Goal: Information Seeking & Learning: Understand process/instructions

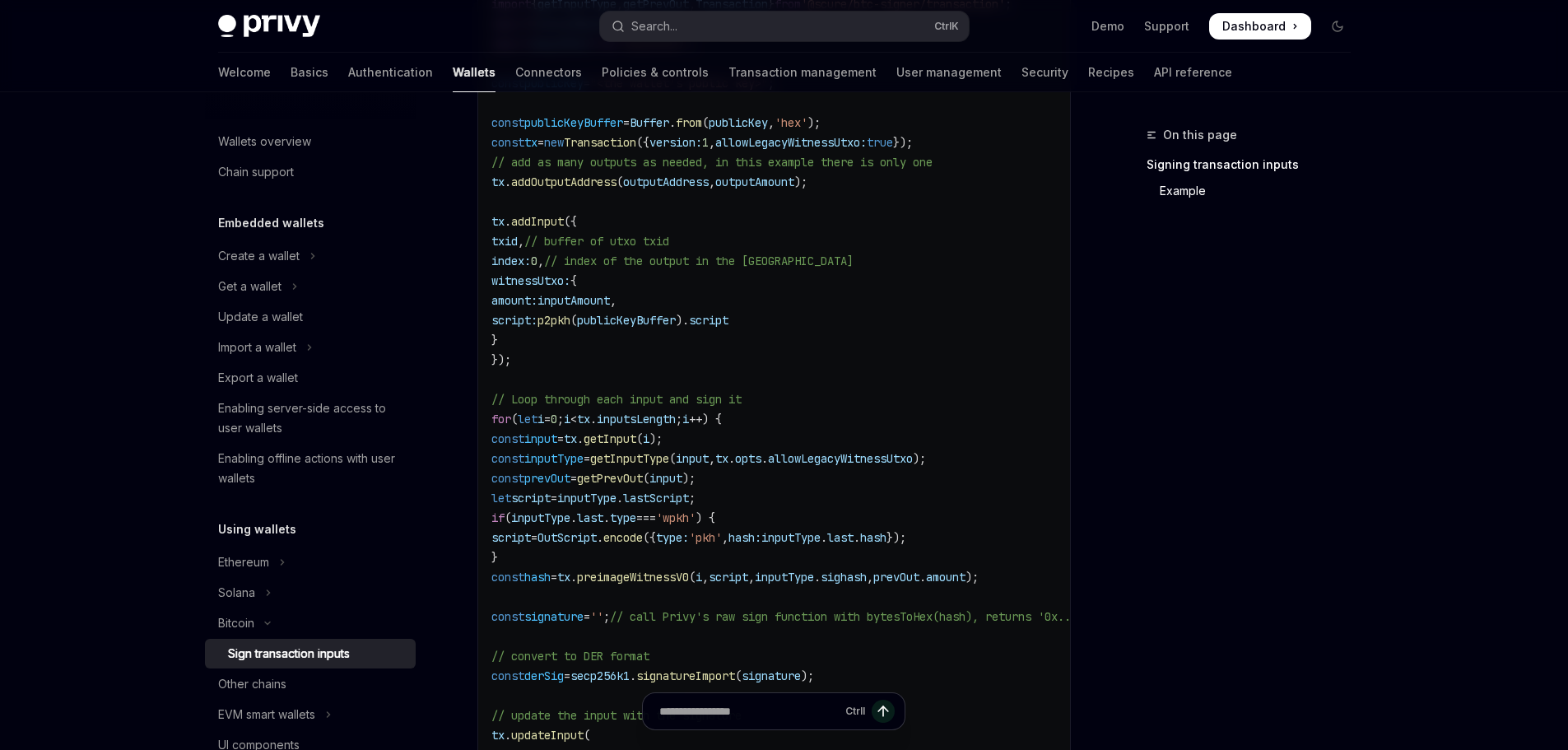
scroll to position [570, 0]
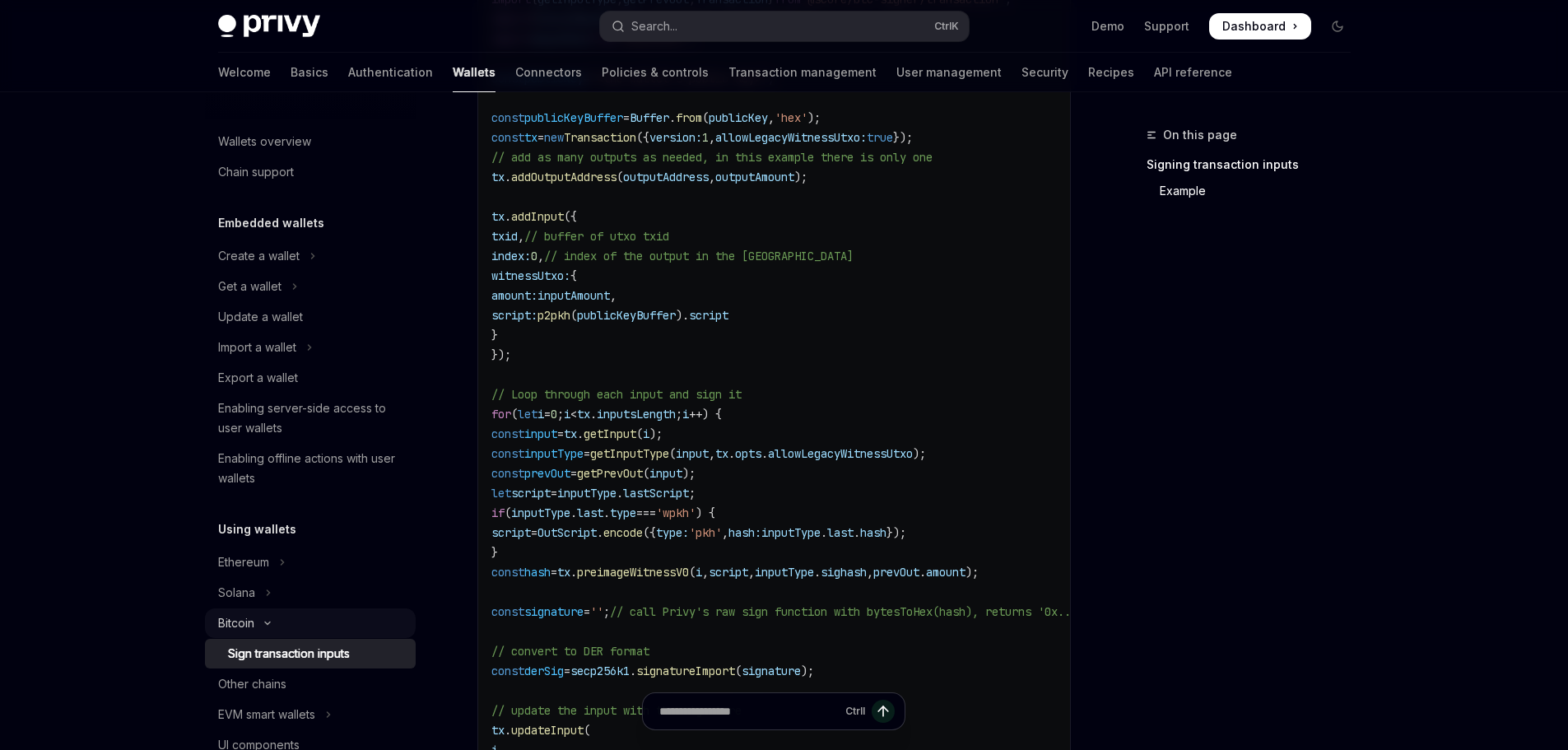
click at [270, 620] on icon "Toggle Bitcoin section" at bounding box center [267, 623] width 20 height 7
click at [270, 620] on icon "Toggle Bitcoin section" at bounding box center [267, 624] width 7 height 20
click at [270, 620] on icon "Toggle Bitcoin section" at bounding box center [267, 623] width 20 height 7
click at [304, 280] on button "Get a wallet" at bounding box center [310, 286] width 210 height 30
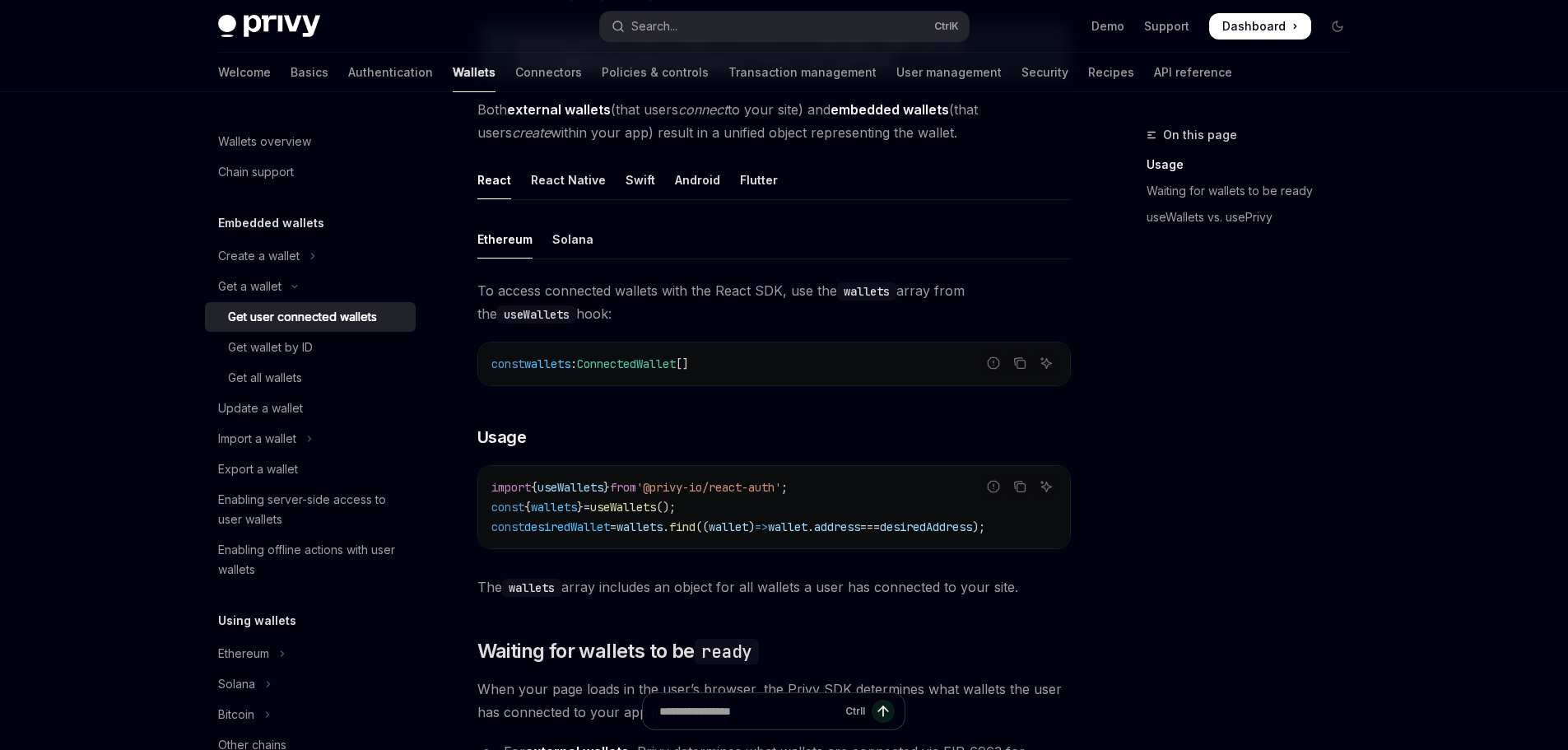
scroll to position [427, 0]
click at [298, 263] on div "Create a wallet" at bounding box center [258, 256] width 82 height 20
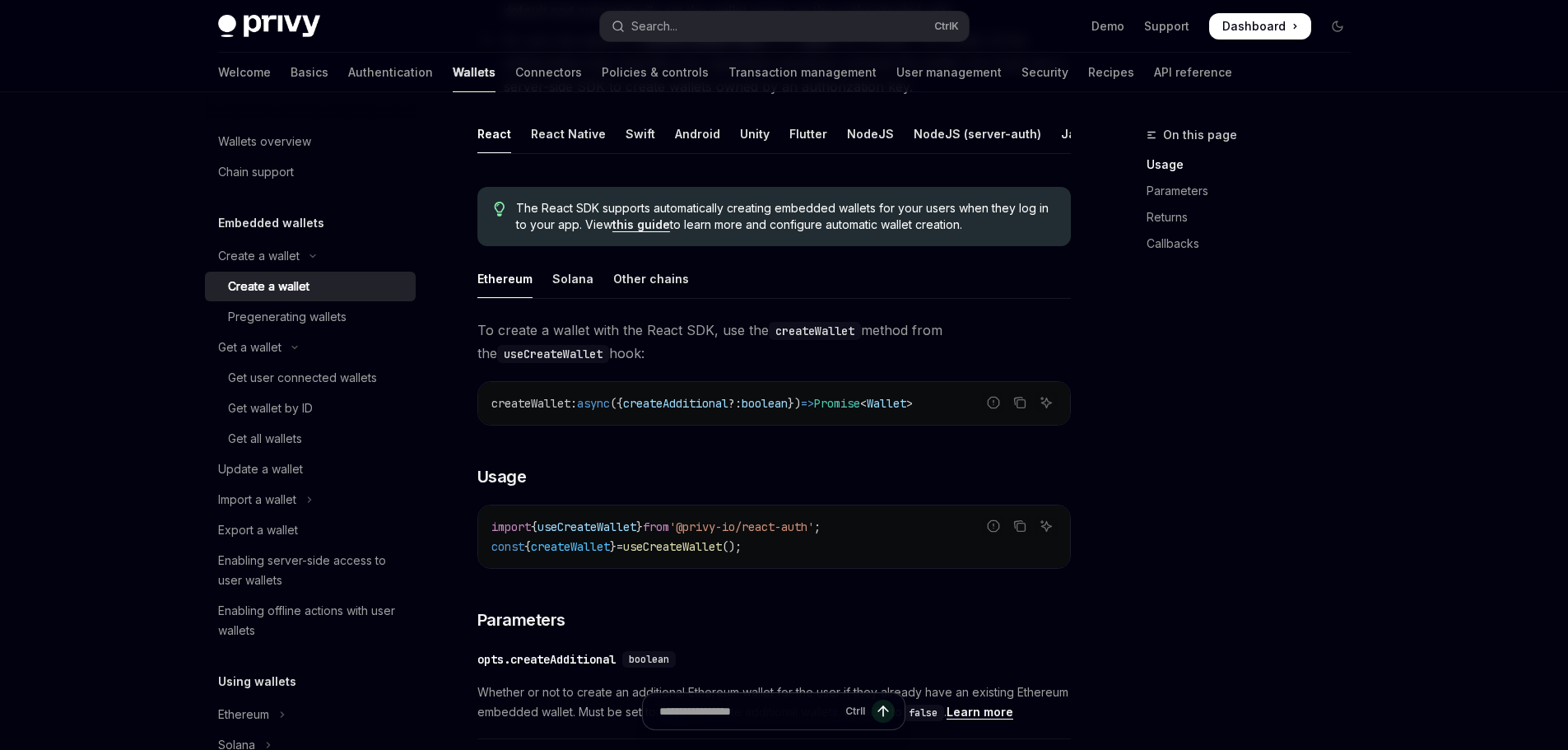
scroll to position [318, 0]
click at [652, 295] on div "Other chains" at bounding box center [652, 277] width 76 height 39
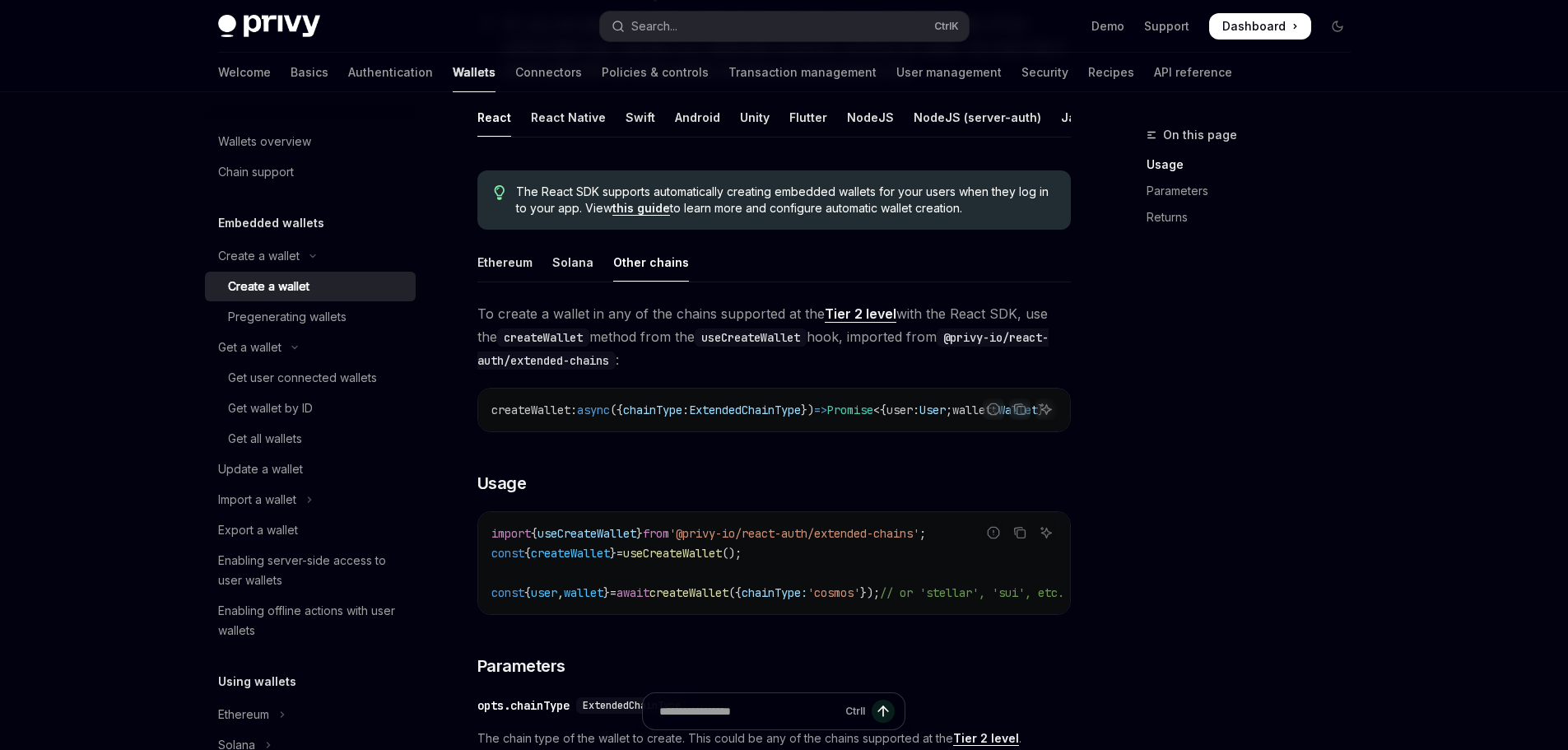
scroll to position [333, 0]
click at [516, 282] on div "Ethereum" at bounding box center [505, 262] width 55 height 39
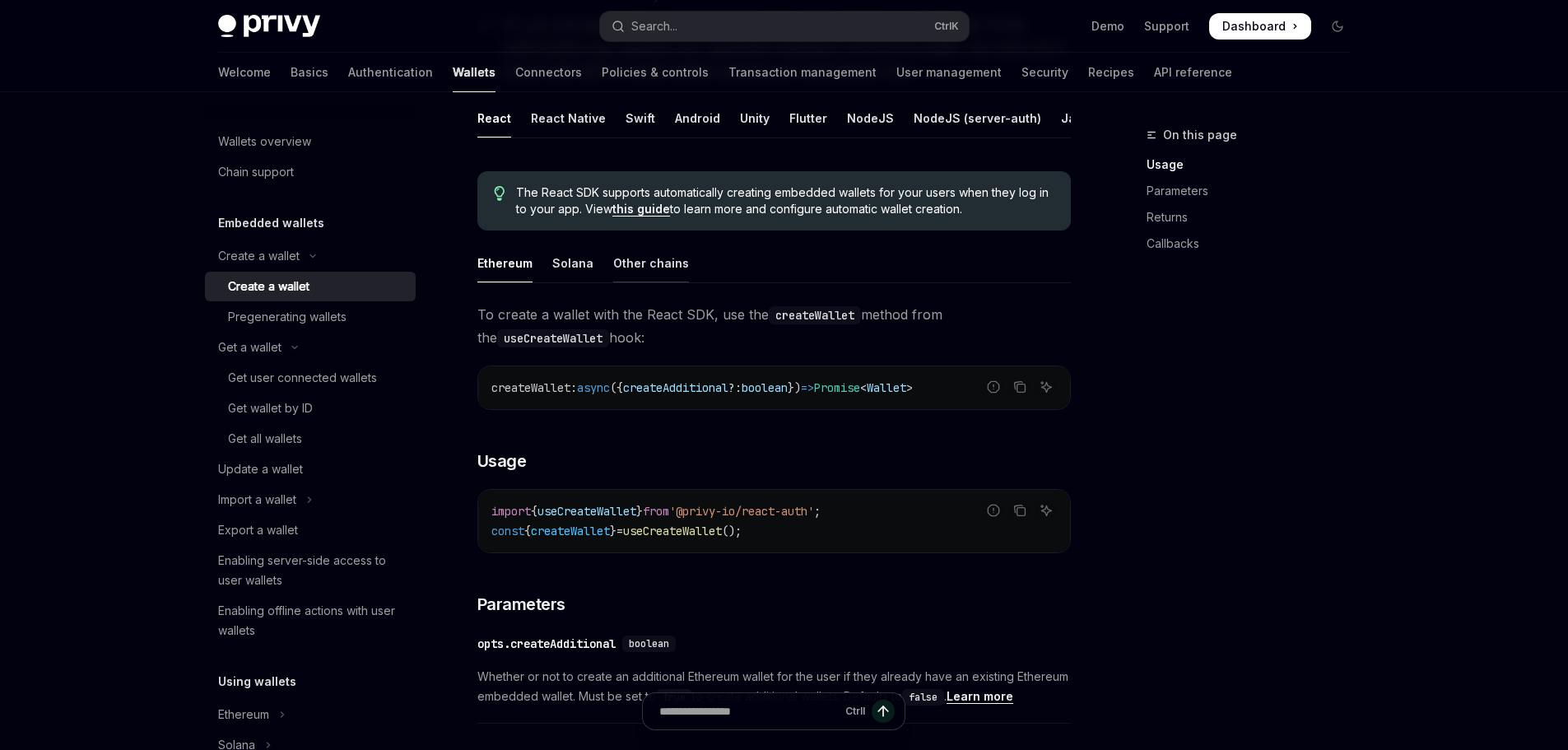
click at [647, 281] on div "Other chains" at bounding box center [652, 262] width 76 height 39
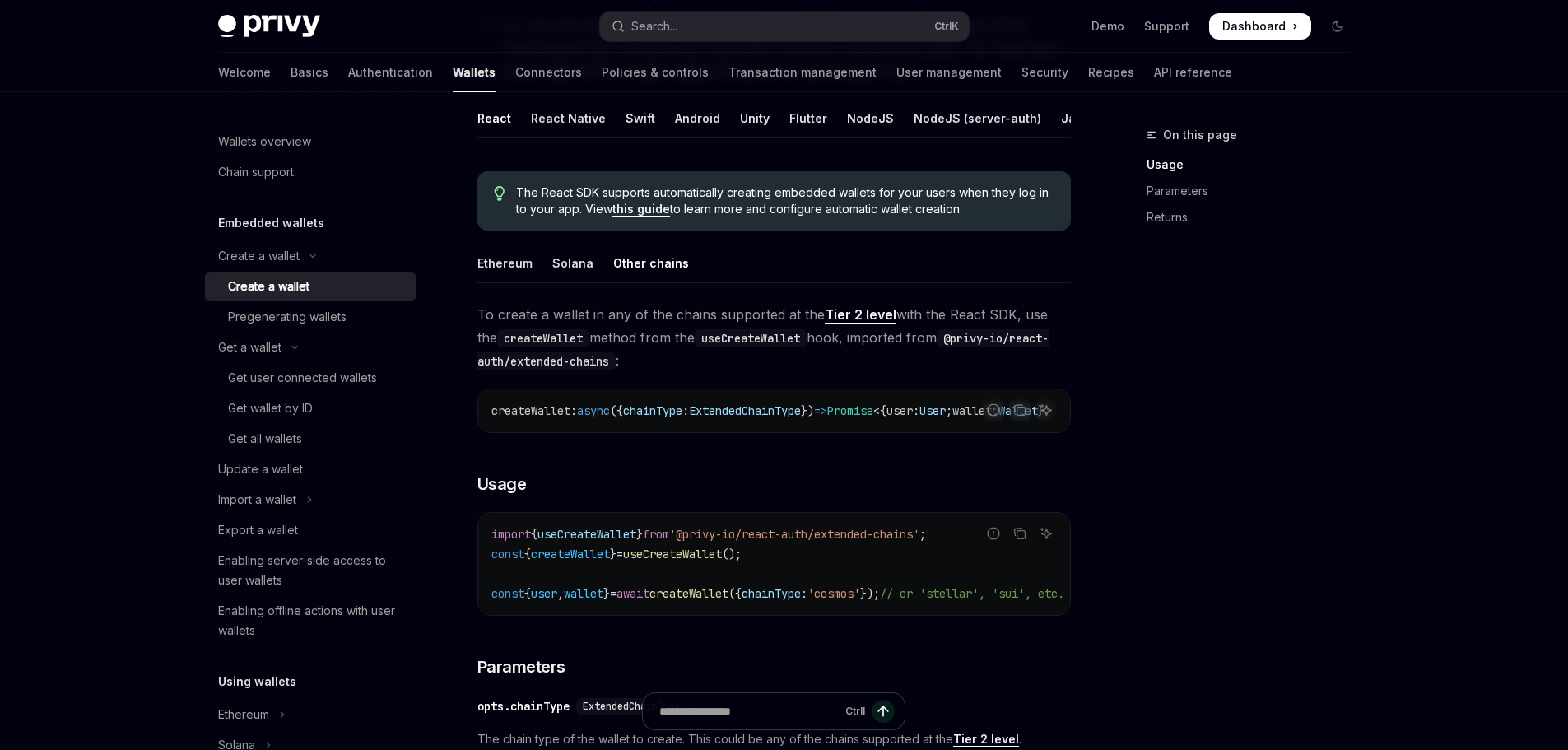
click at [1137, 512] on div "On this page Usage Parameters Returns" at bounding box center [1238, 437] width 250 height 625
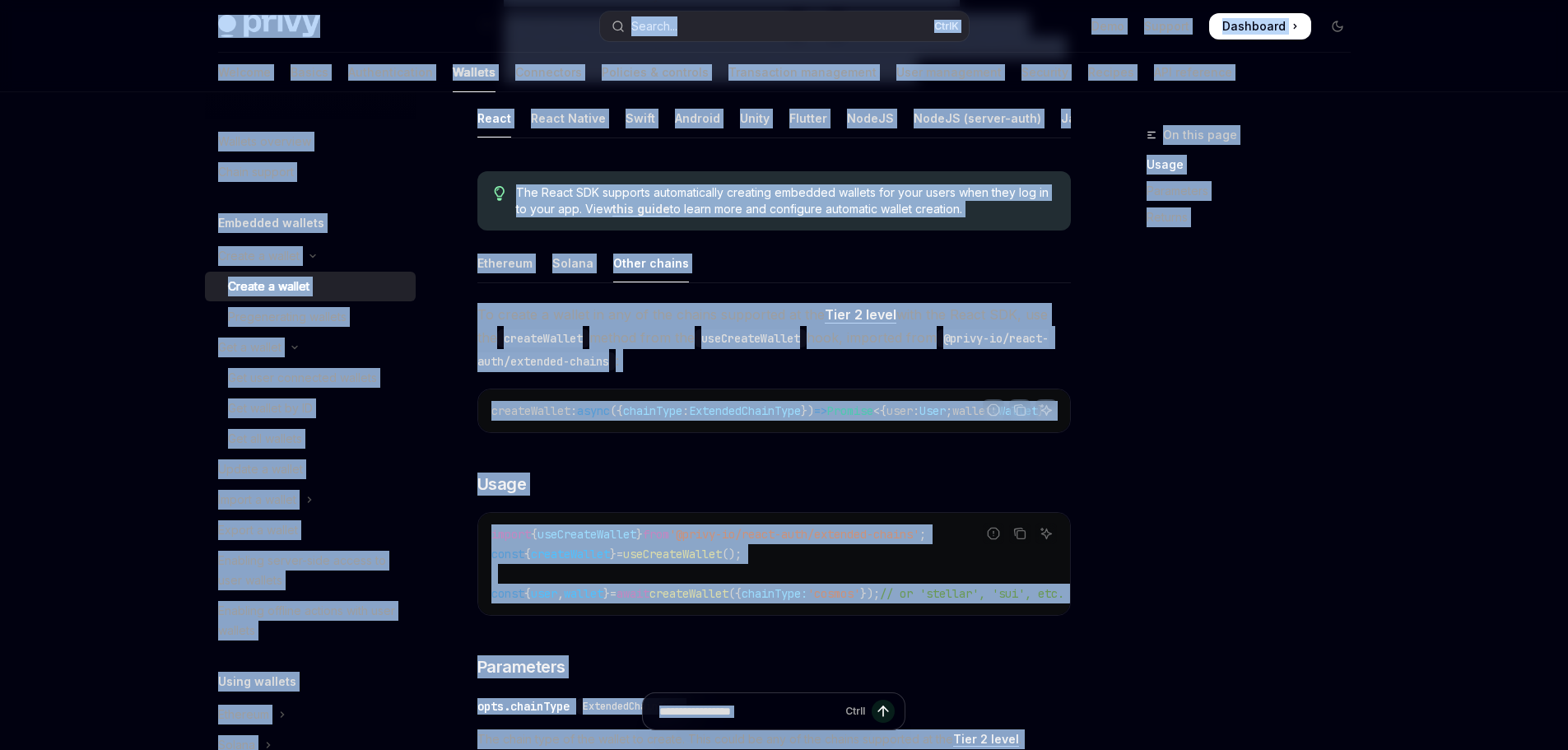
copy div "Skip to main content Privy Docs home page Search... Ctrl K Demo Support Dashboa…"
click at [1187, 354] on div "On this page Usage Parameters Returns" at bounding box center [1238, 437] width 250 height 625
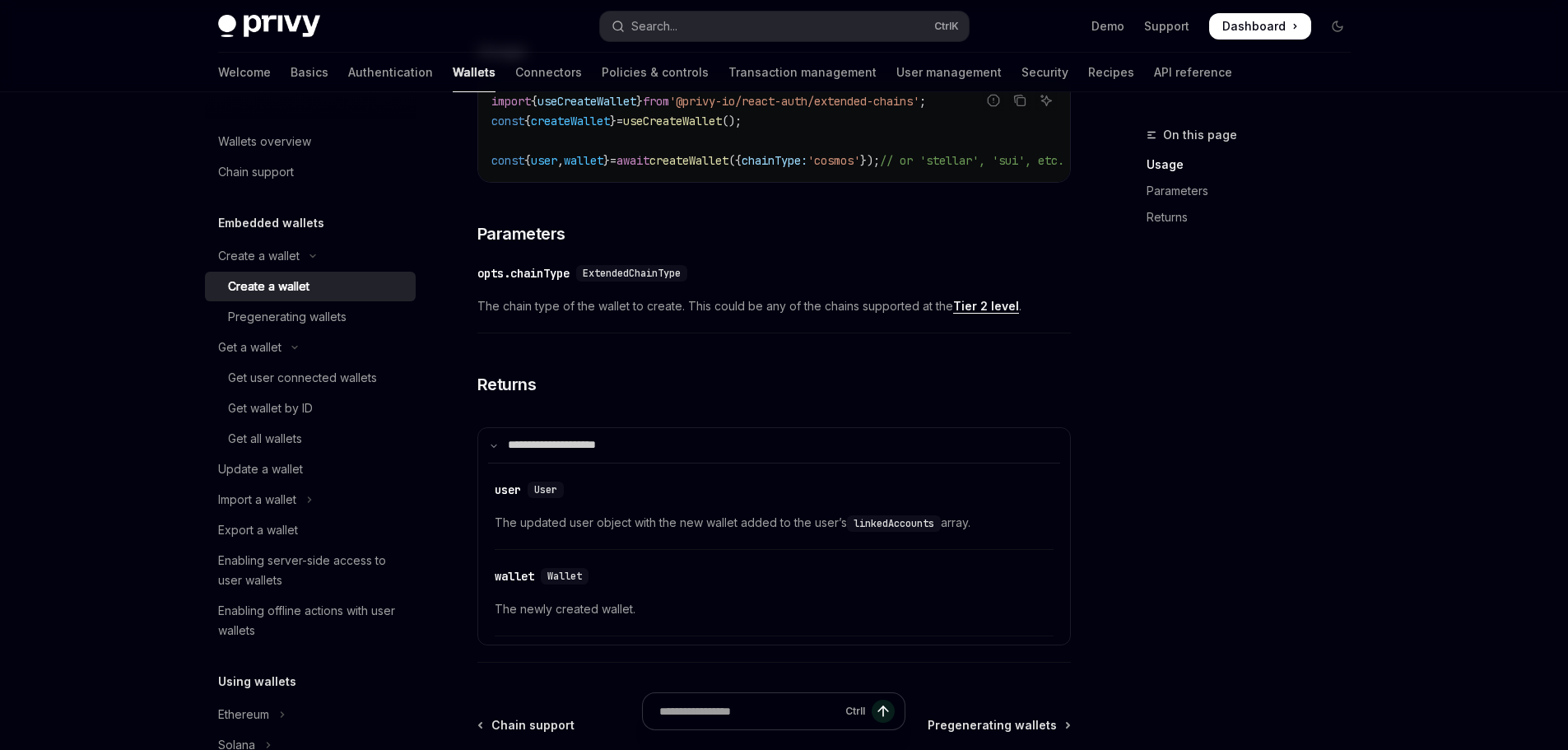
scroll to position [756, 0]
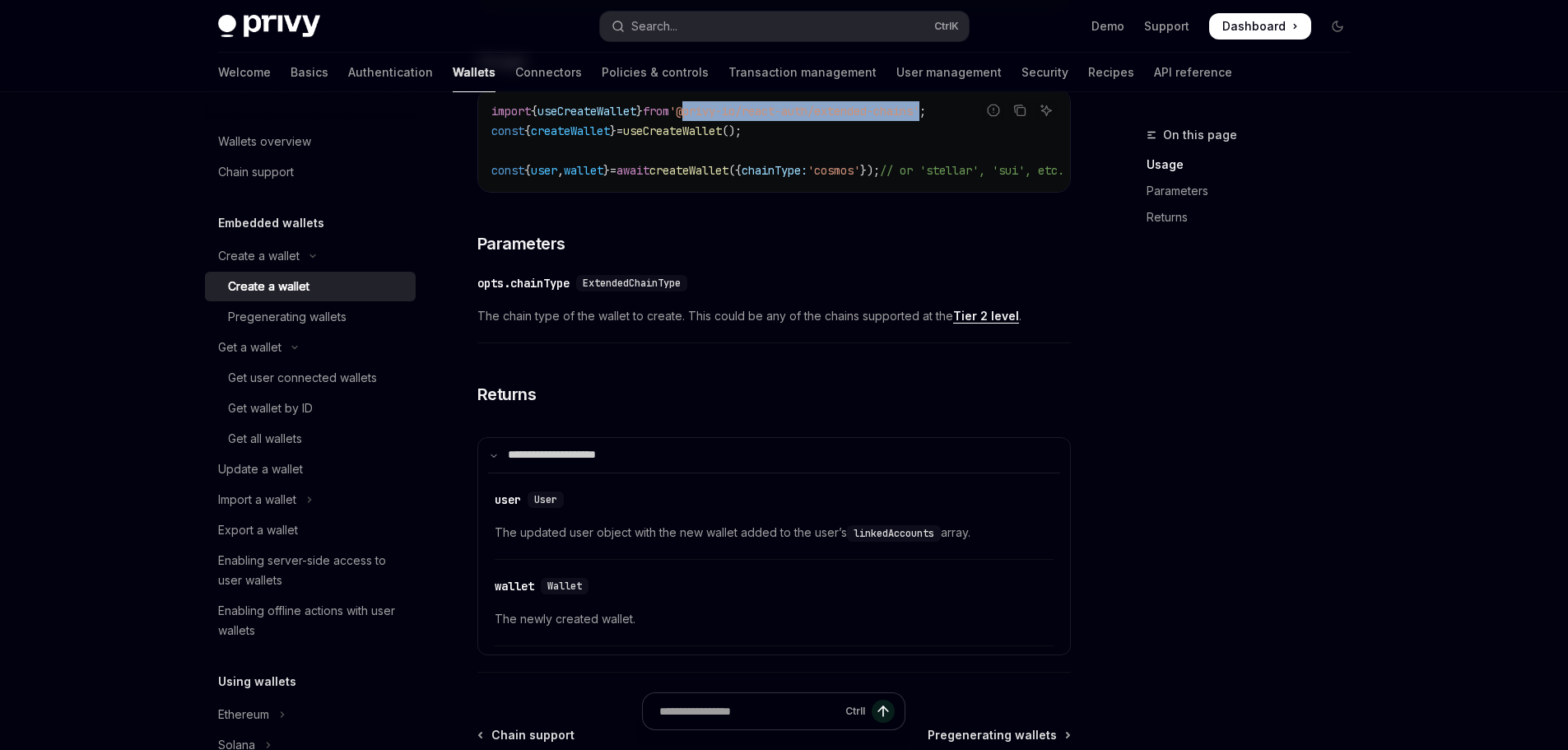
drag, startPoint x: 954, startPoint y: 131, endPoint x: 704, endPoint y: 134, distance: 250.0
click at [704, 119] on span "'@privy-io/react-auth/extended-chains'" at bounding box center [793, 111] width 250 height 15
copy span "@privy-io/react-auth/extended-chains"
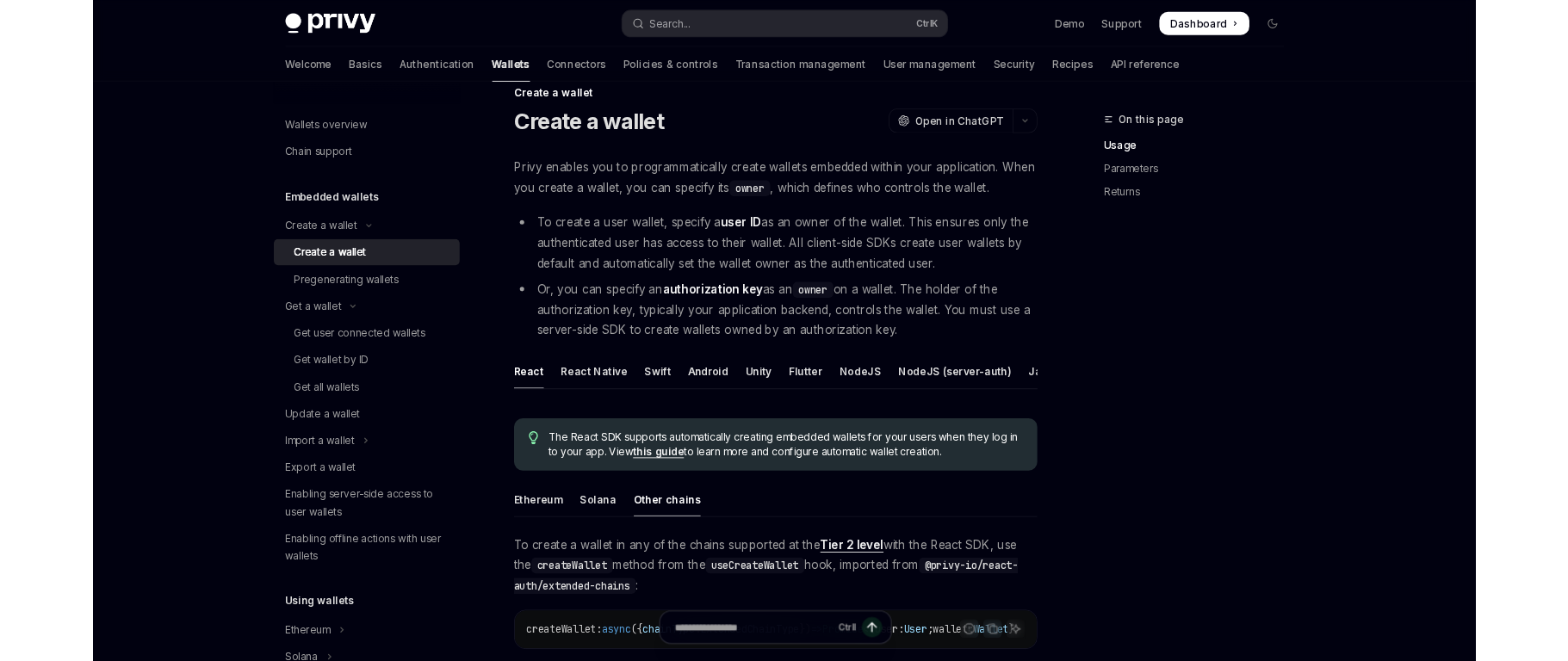
scroll to position [0, 0]
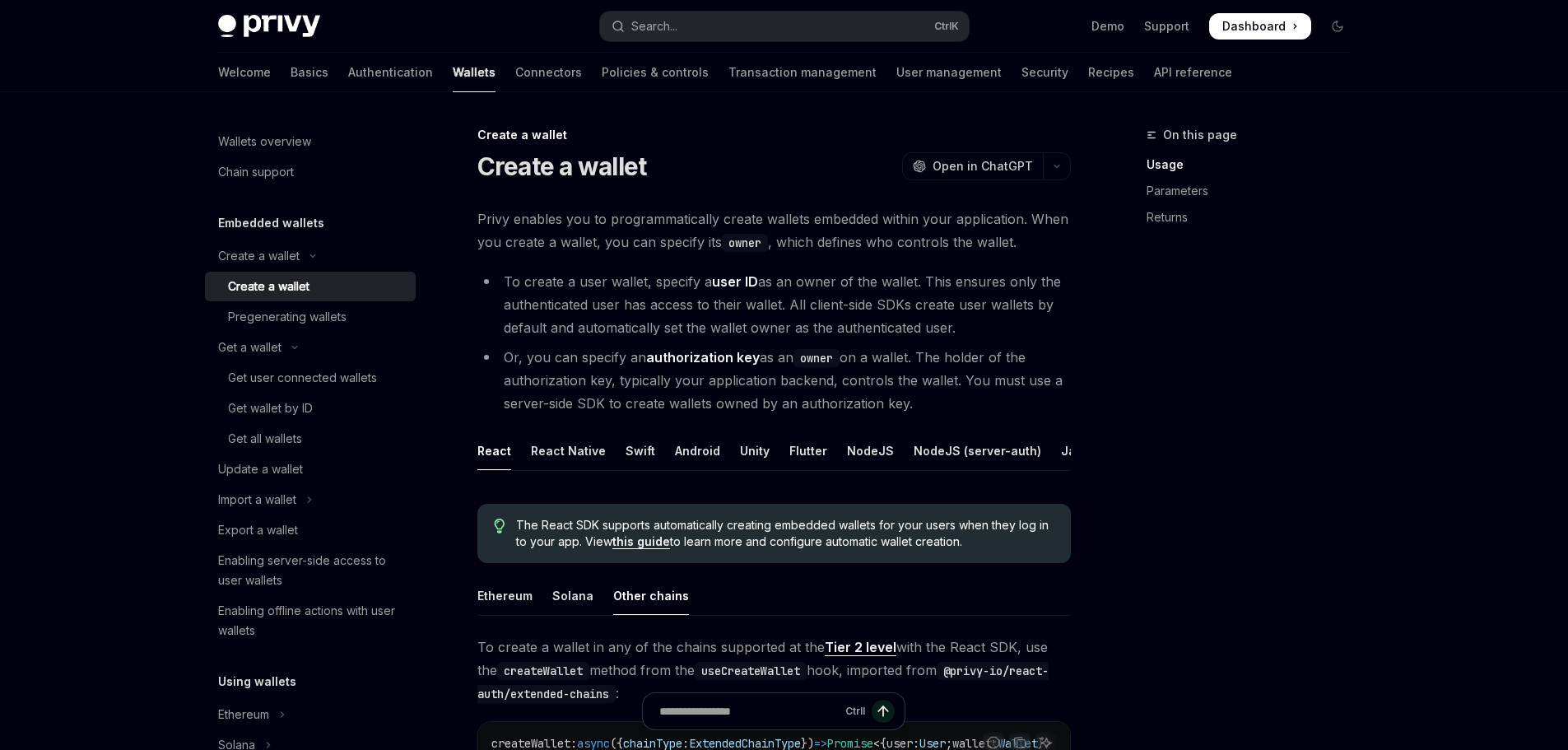
type textarea "*"
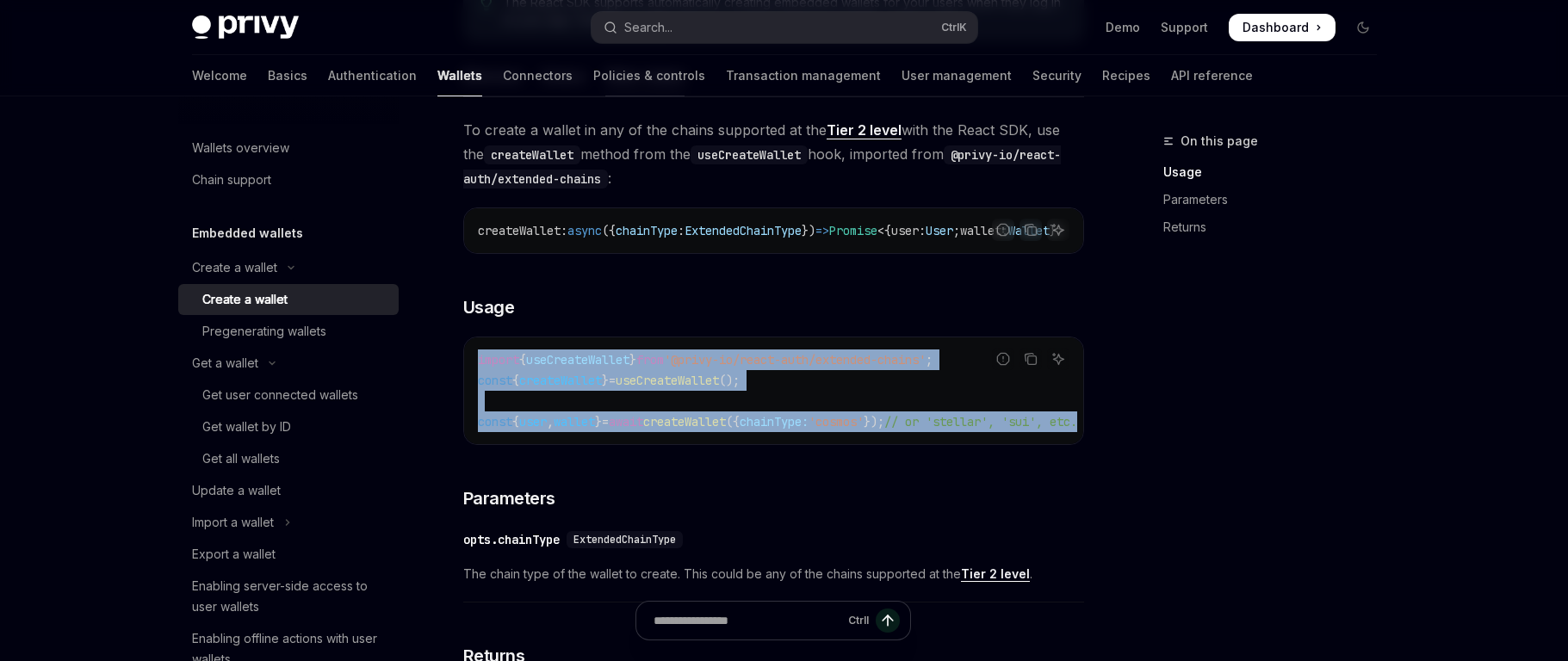
drag, startPoint x: 1063, startPoint y: 444, endPoint x: 473, endPoint y: 384, distance: 593.0
click at [473, 384] on div "import { useCreateWallet } from '@privy-io/react-auth/extended-chains' ; const …" at bounding box center [774, 391] width 620 height 107
copy code "import { useCreateWallet } from '@privy-io/react-auth/extended-chains' ; const …"
